Goal: Transaction & Acquisition: Purchase product/service

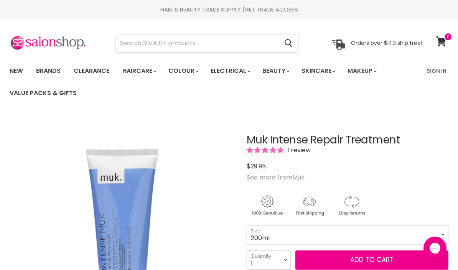
click at [52, 70] on link "Brands" at bounding box center [48, 71] width 36 height 16
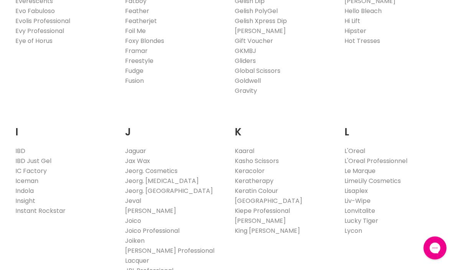
scroll to position [574, 0]
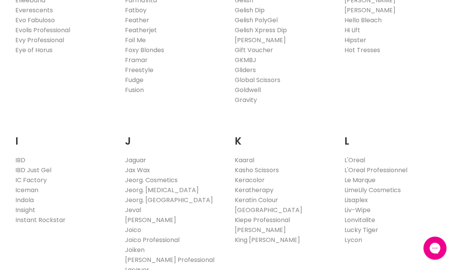
click at [403, 171] on link "L'Oreal Professionnel" at bounding box center [376, 170] width 63 height 9
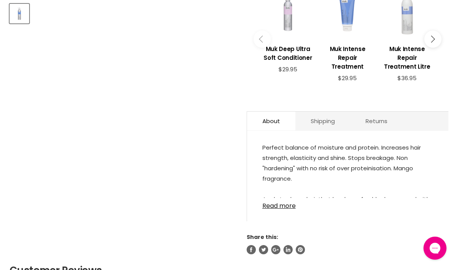
scroll to position [357, 0]
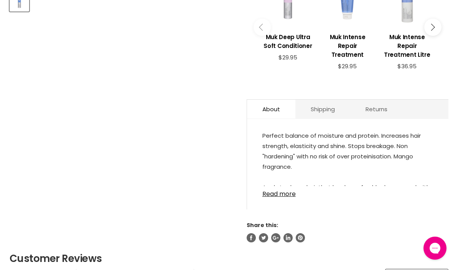
click at [366, 191] on link "Read more" at bounding box center [347, 192] width 171 height 12
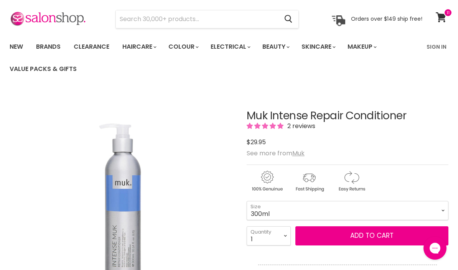
scroll to position [0, 0]
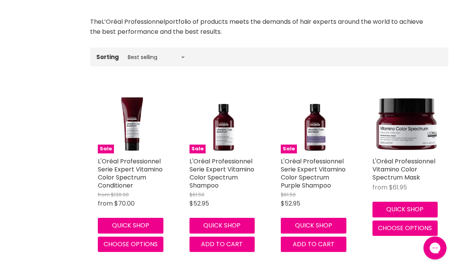
scroll to position [228, 0]
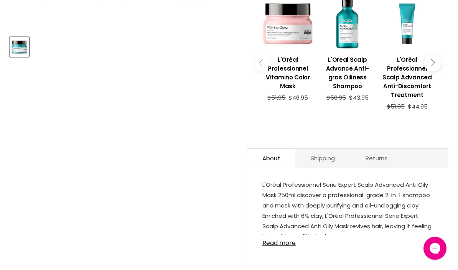
scroll to position [312, 0]
click at [292, 239] on link "Read more" at bounding box center [347, 241] width 171 height 12
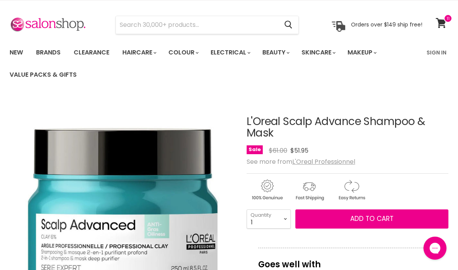
scroll to position [0, 0]
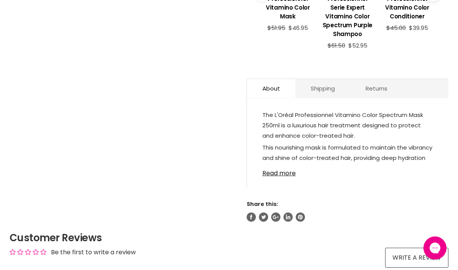
scroll to position [407, 0]
click at [285, 175] on link "Read more" at bounding box center [347, 171] width 171 height 12
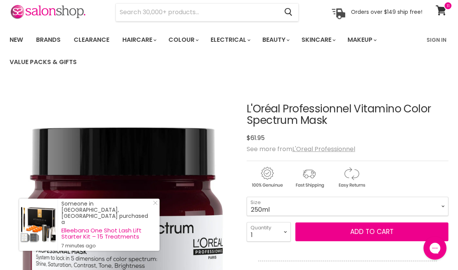
scroll to position [31, 0]
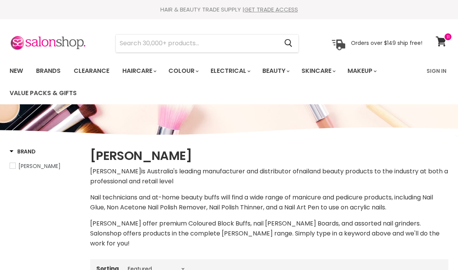
select select "manual"
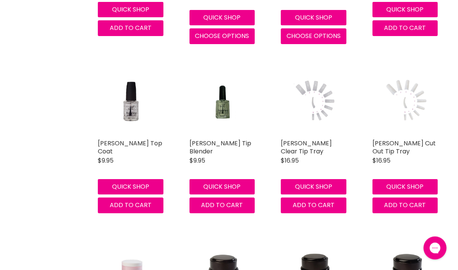
scroll to position [915, 0]
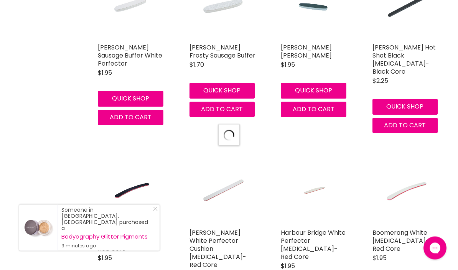
select select "manual"
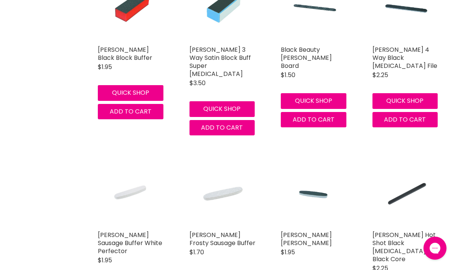
scroll to position [1871, 0]
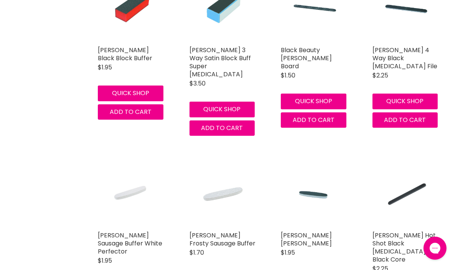
click at [211, 231] on link "Hawley Frosty Sausage Buffer" at bounding box center [223, 239] width 66 height 17
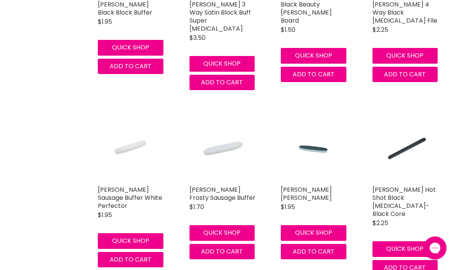
scroll to position [1916, 0]
click at [315, 185] on link "Hawley Black Jack Buffer" at bounding box center [306, 193] width 51 height 17
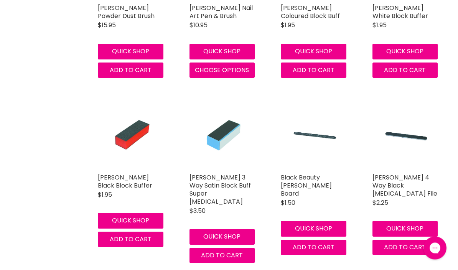
scroll to position [1741, 0]
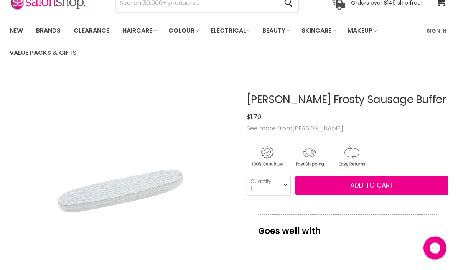
scroll to position [36, 0]
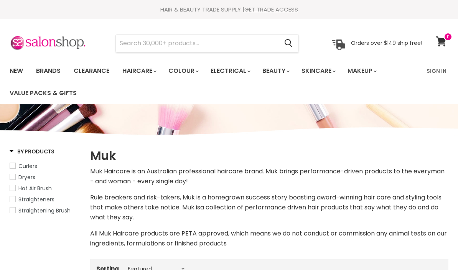
select select "manual"
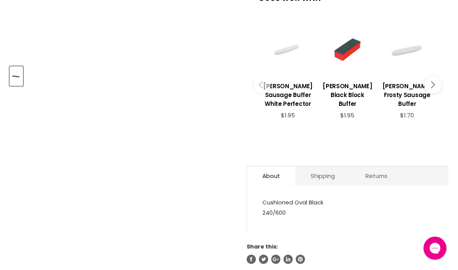
scroll to position [312, 0]
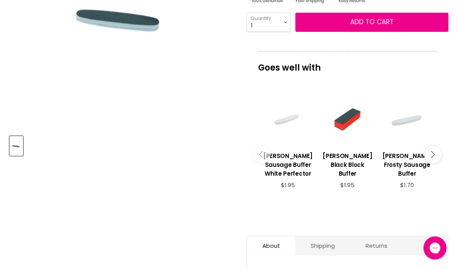
click at [434, 149] on button "Main content" at bounding box center [432, 155] width 17 height 17
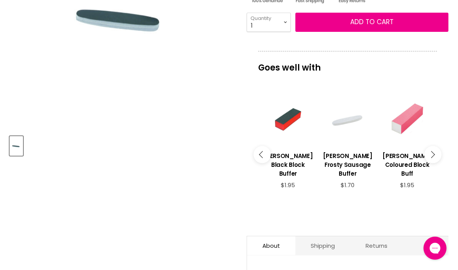
click at [434, 150] on button "Main content" at bounding box center [432, 154] width 17 height 17
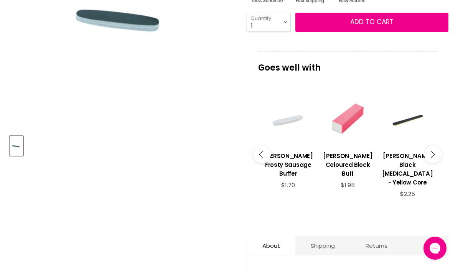
click at [429, 152] on button "Main content" at bounding box center [432, 154] width 17 height 17
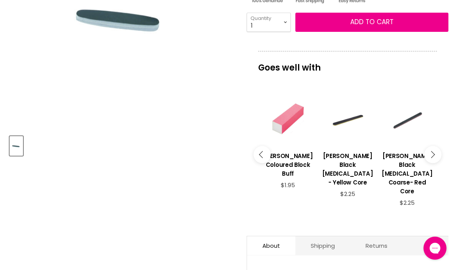
click at [437, 150] on button "Main content" at bounding box center [432, 154] width 17 height 17
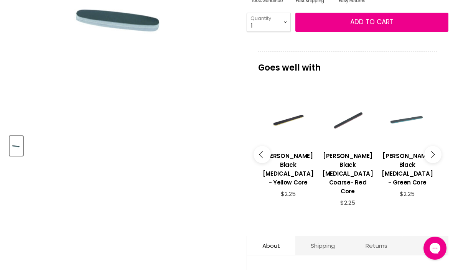
click at [437, 151] on button "Main content" at bounding box center [432, 154] width 17 height 17
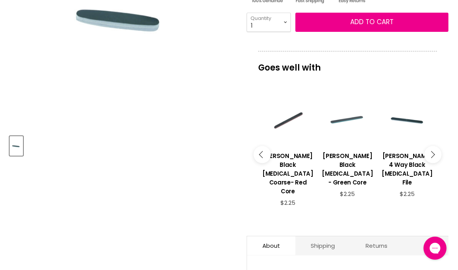
click at [441, 150] on button "Main content" at bounding box center [432, 154] width 17 height 17
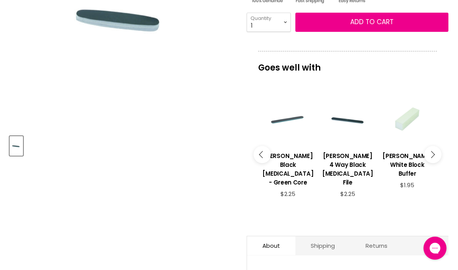
click at [440, 150] on button "Main content" at bounding box center [432, 154] width 17 height 17
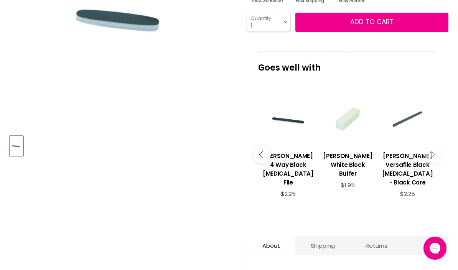
click at [440, 150] on button "Main content" at bounding box center [432, 154] width 17 height 17
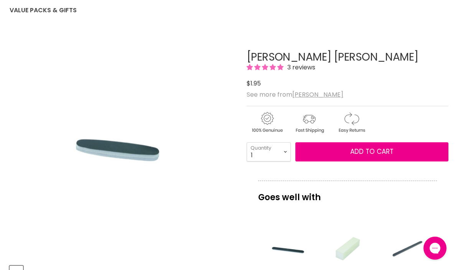
scroll to position [0, 0]
